Goal: Task Accomplishment & Management: Use online tool/utility

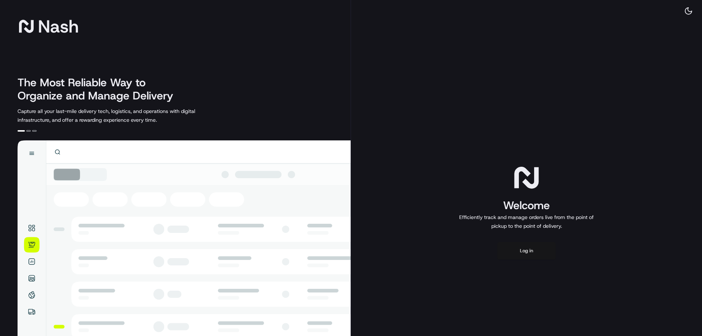
click at [533, 253] on button "Log in" at bounding box center [527, 251] width 59 height 18
